Goal: Transaction & Acquisition: Purchase product/service

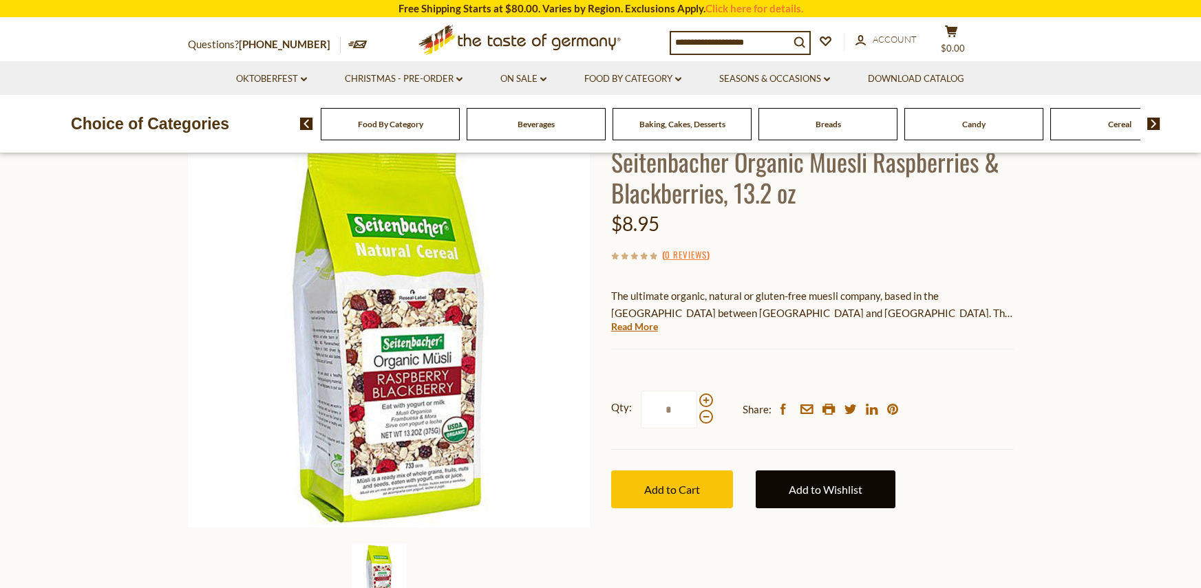
scroll to position [110, 0]
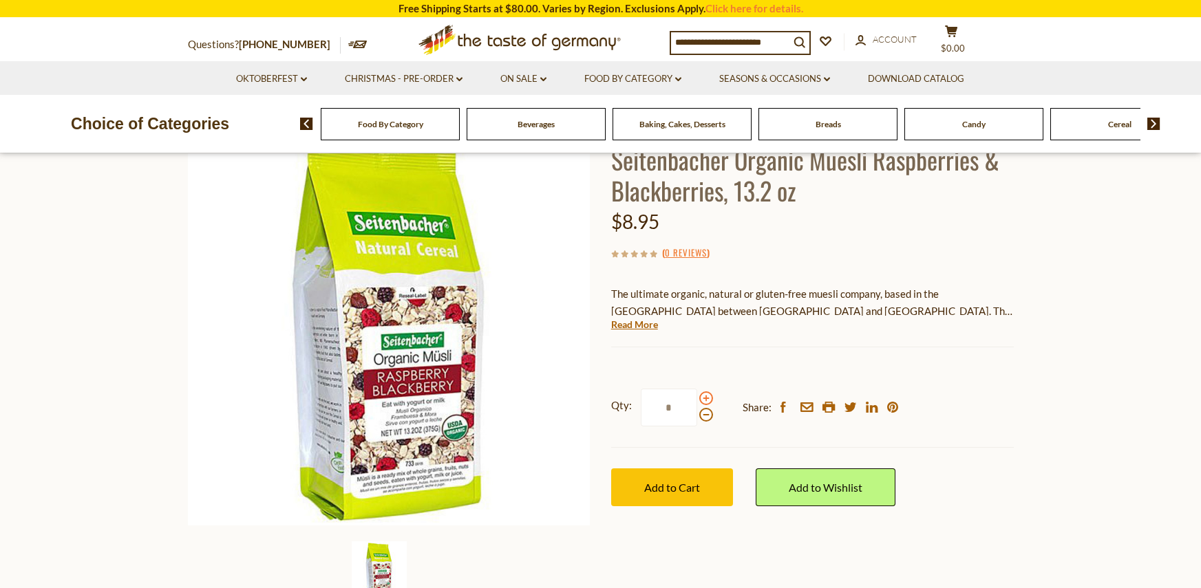
click at [707, 400] on span at bounding box center [706, 398] width 14 height 14
click at [697, 400] on input "*" at bounding box center [669, 408] width 56 height 38
click at [707, 400] on span at bounding box center [706, 398] width 14 height 14
click at [697, 400] on input "*" at bounding box center [669, 408] width 56 height 38
click at [707, 400] on span at bounding box center [706, 398] width 14 height 14
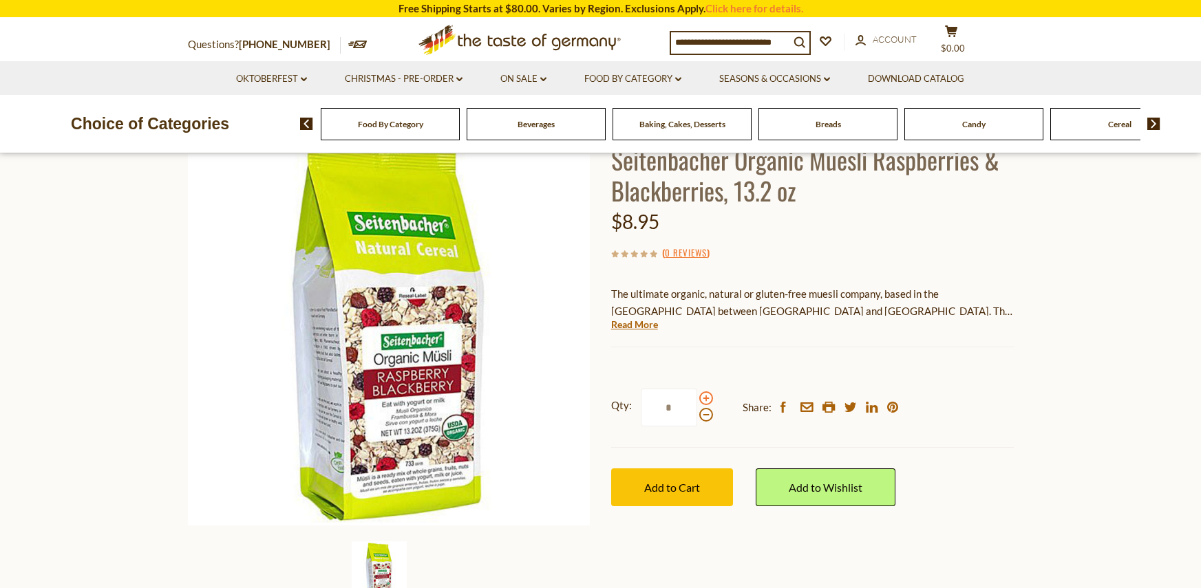
click at [697, 400] on input "*" at bounding box center [669, 408] width 56 height 38
type input "*"
click at [707, 400] on span at bounding box center [706, 398] width 14 height 14
click at [697, 400] on input "*" at bounding box center [669, 408] width 56 height 38
click at [707, 400] on span at bounding box center [706, 398] width 14 height 14
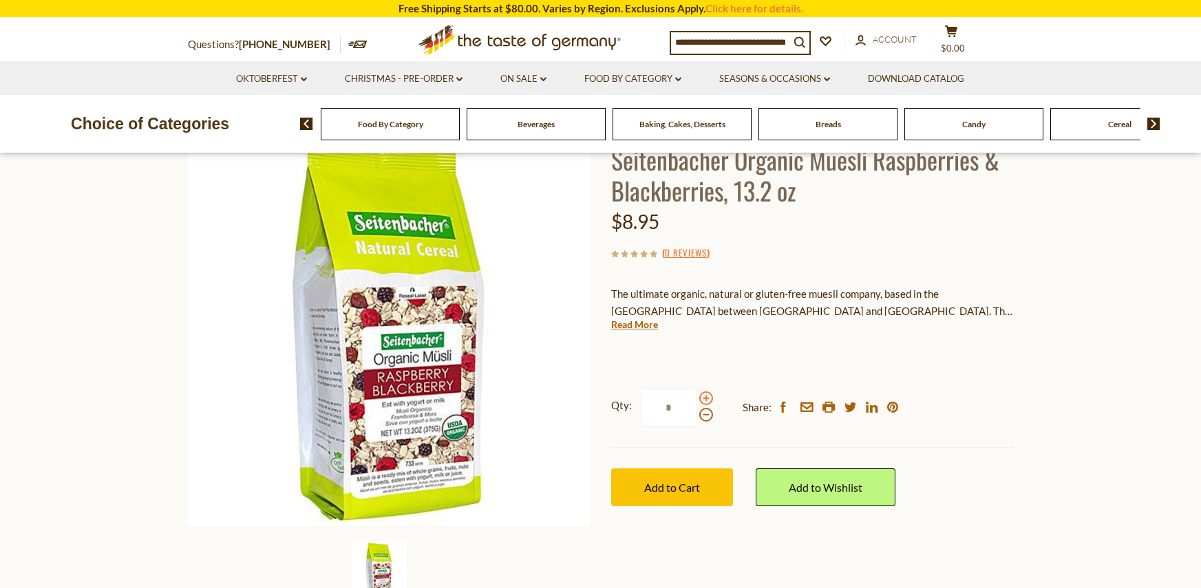
click at [697, 400] on input "*" at bounding box center [669, 408] width 56 height 38
click at [707, 400] on span at bounding box center [706, 398] width 14 height 14
click at [697, 400] on input "*" at bounding box center [669, 408] width 56 height 38
click at [707, 400] on span at bounding box center [706, 398] width 14 height 14
click at [697, 400] on input "*" at bounding box center [669, 408] width 56 height 38
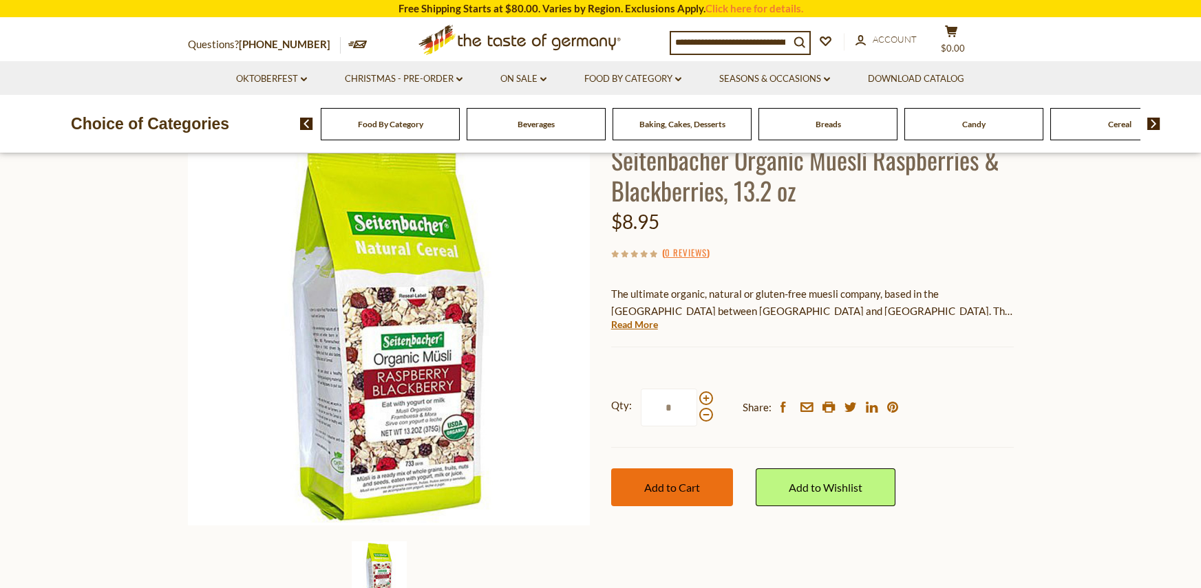
click at [672, 494] on span "Add to Cart" at bounding box center [672, 487] width 56 height 13
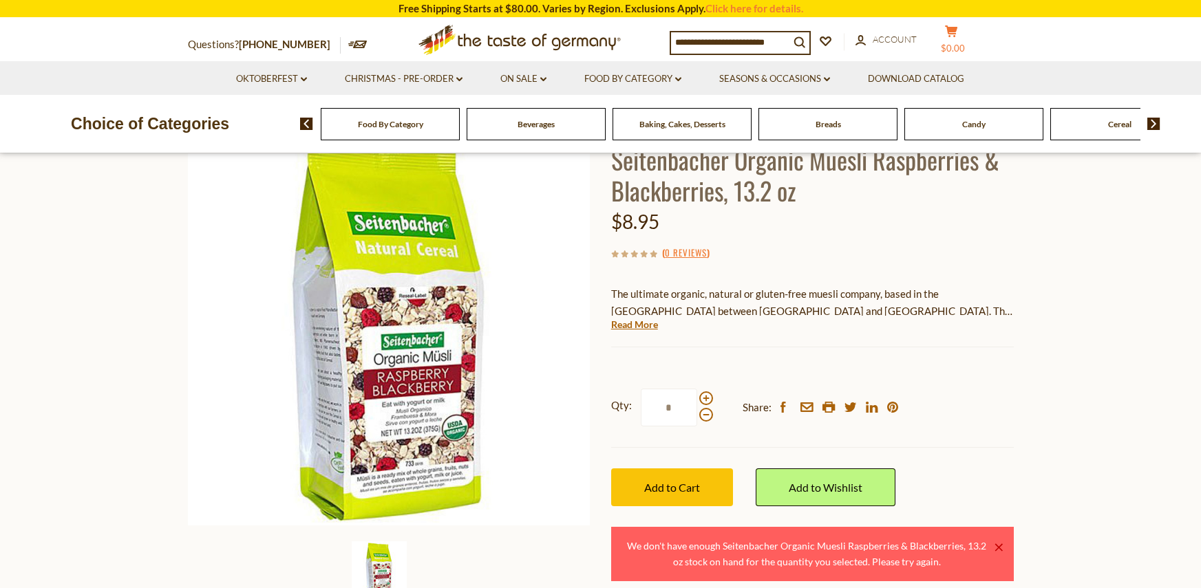
click at [962, 45] on span "$0.00" at bounding box center [952, 48] width 24 height 11
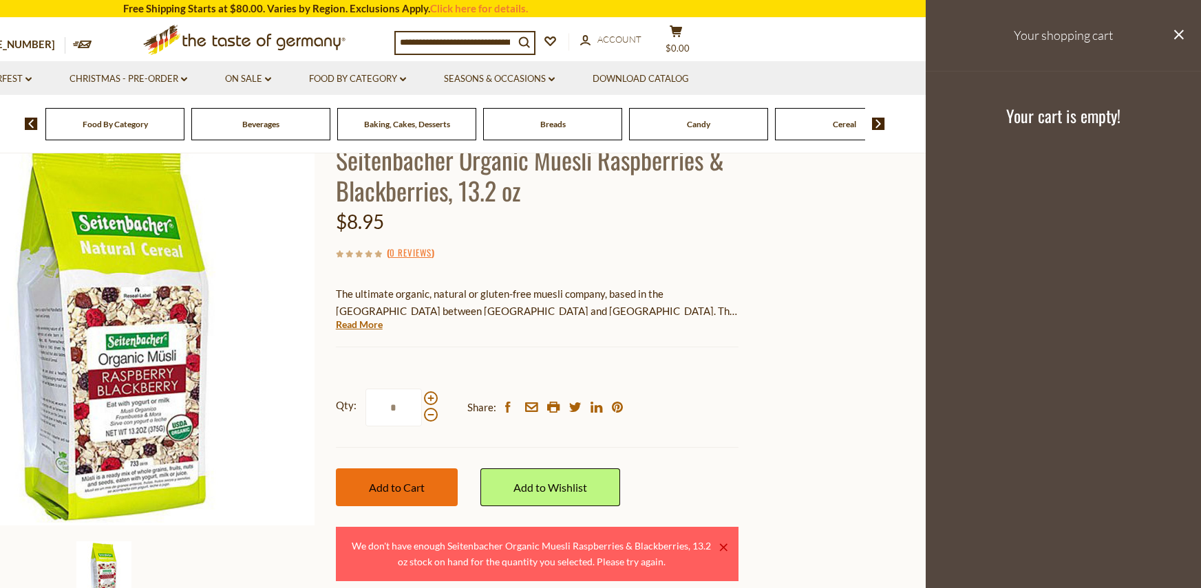
click at [414, 491] on span "Add to Cart" at bounding box center [397, 487] width 56 height 13
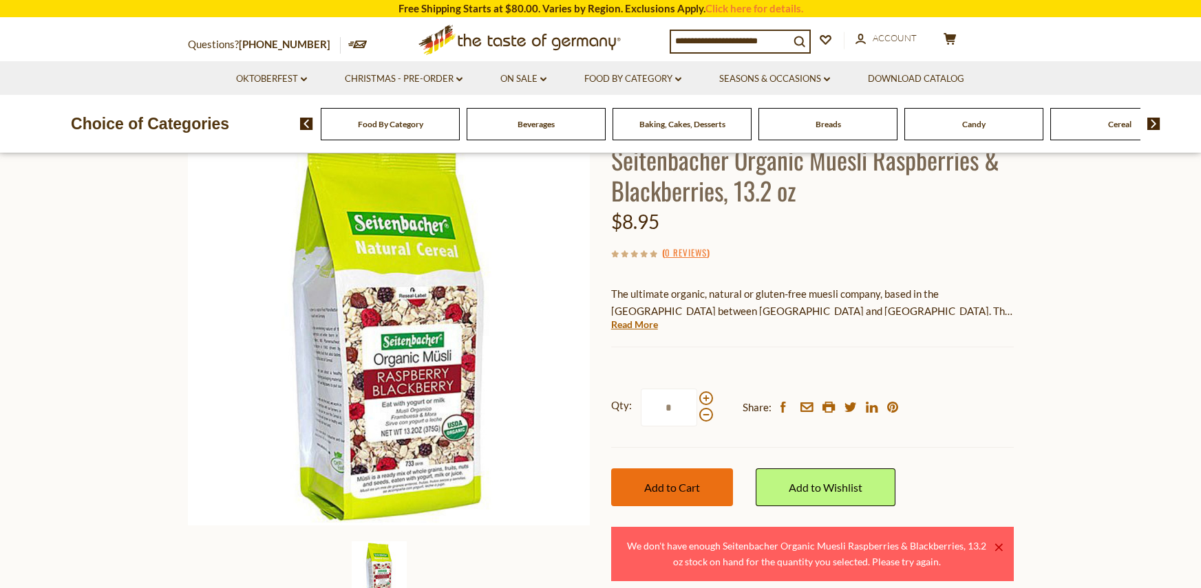
click at [687, 485] on span "Add to Cart" at bounding box center [672, 487] width 56 height 13
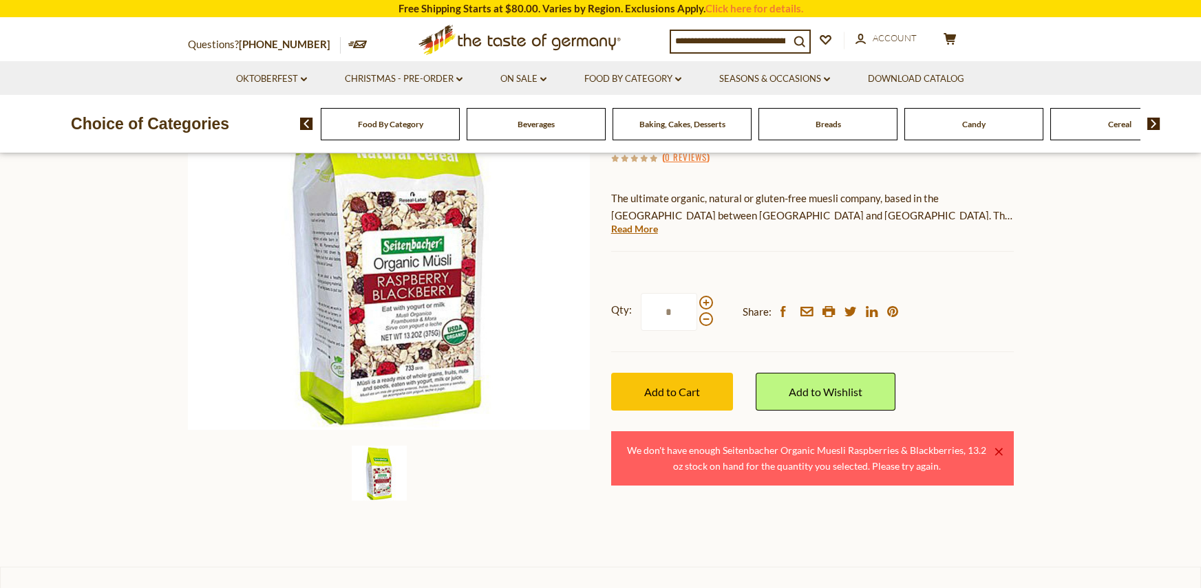
scroll to position [220, 0]
